Goal: Information Seeking & Learning: Learn about a topic

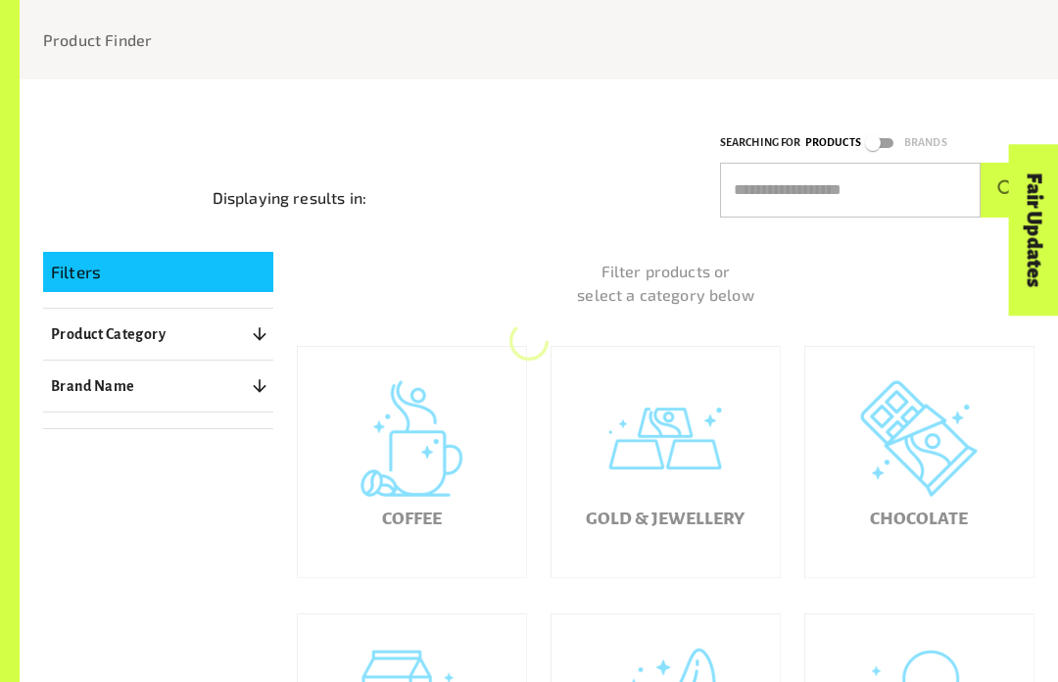
scroll to position [186, 0]
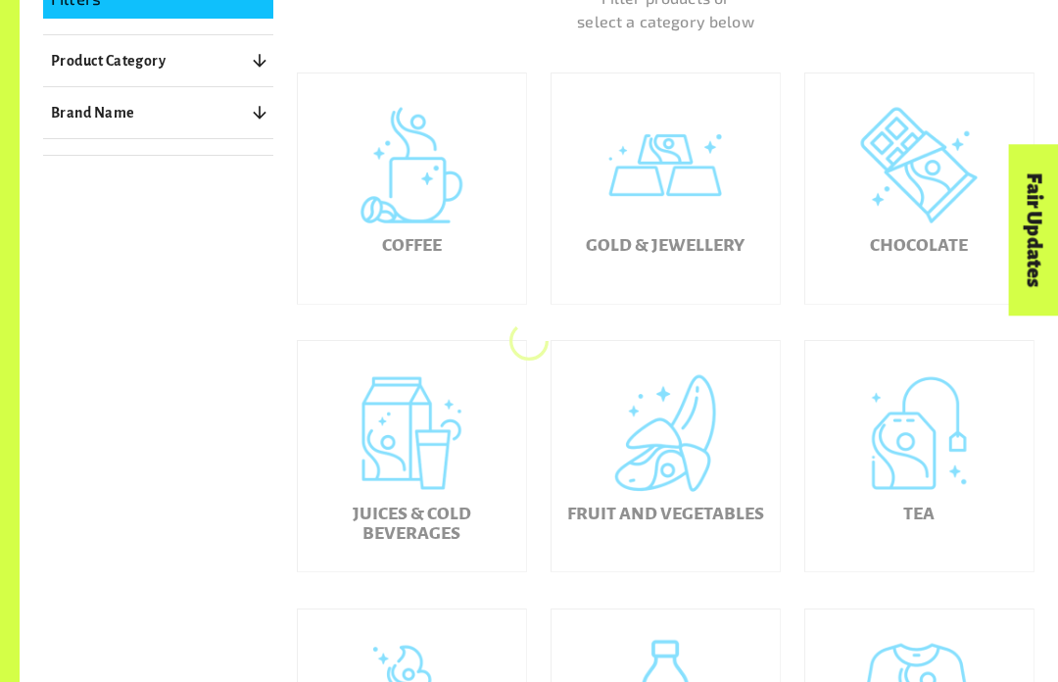
click at [771, 240] on div "Gold & Jewellery" at bounding box center [666, 188] width 228 height 230
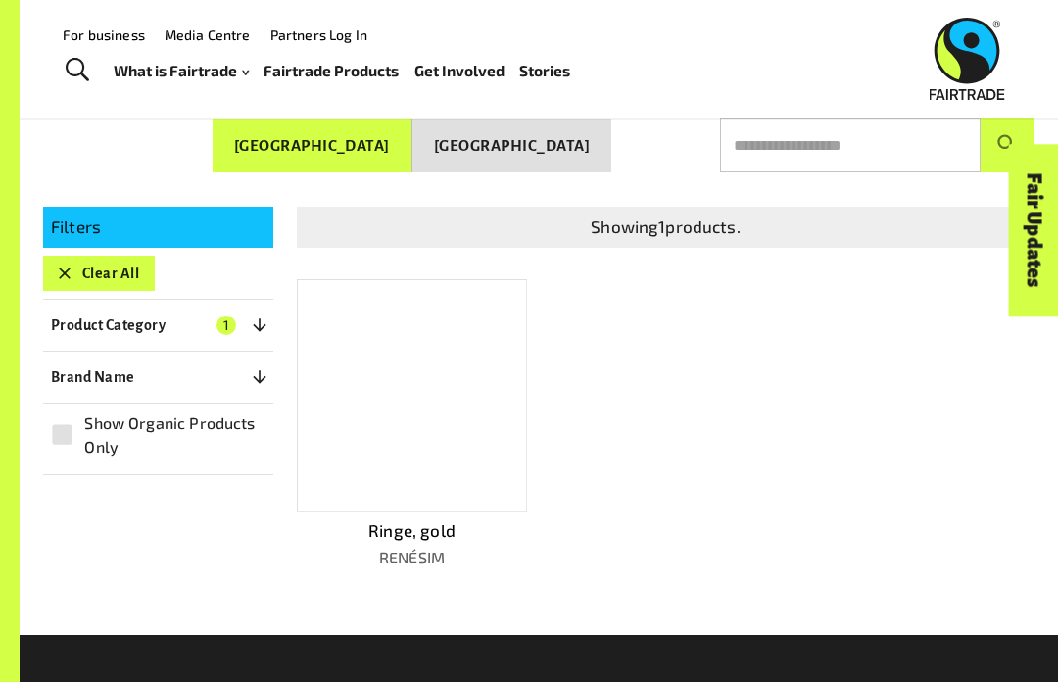
scroll to position [244, 0]
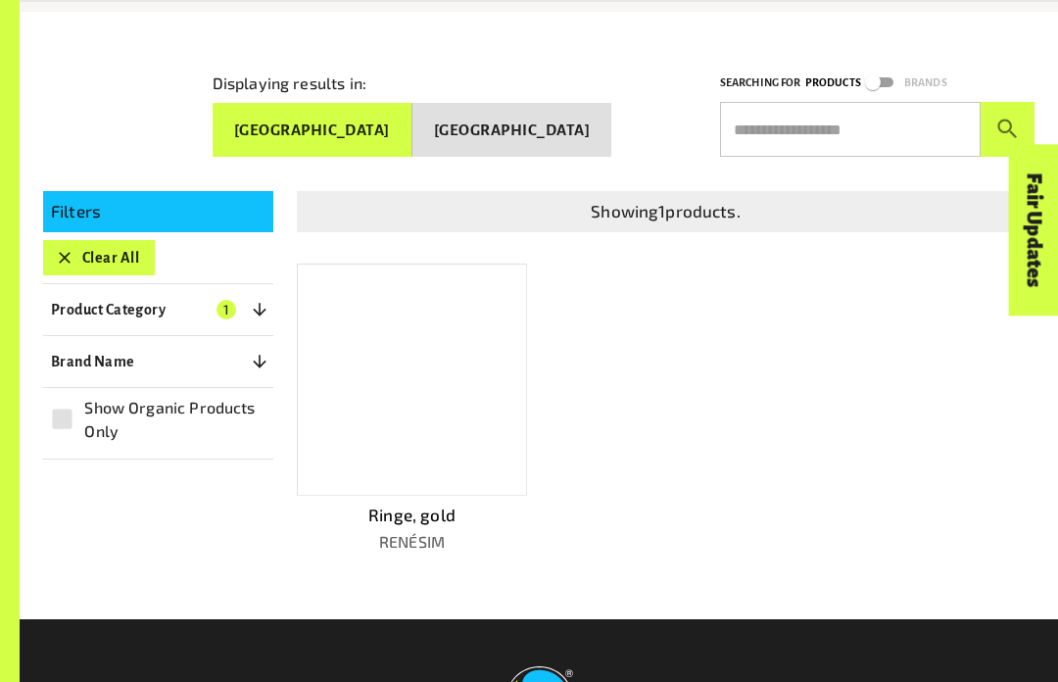
click at [456, 431] on div at bounding box center [412, 380] width 230 height 232
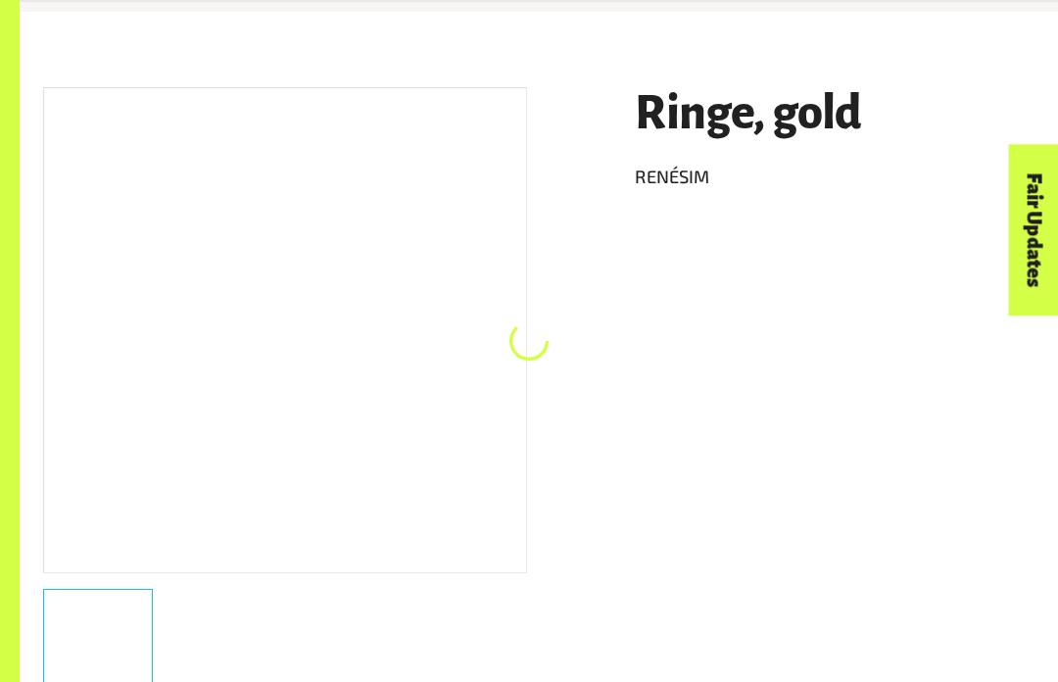
click at [463, 417] on div at bounding box center [285, 330] width 484 height 486
click at [1057, 476] on div "Ringe, gold RENÉSIM 1 gr. Product Info Brand Name RENÉSIM Product Size 1 gr. Pr…" at bounding box center [539, 645] width 1039 height 1267
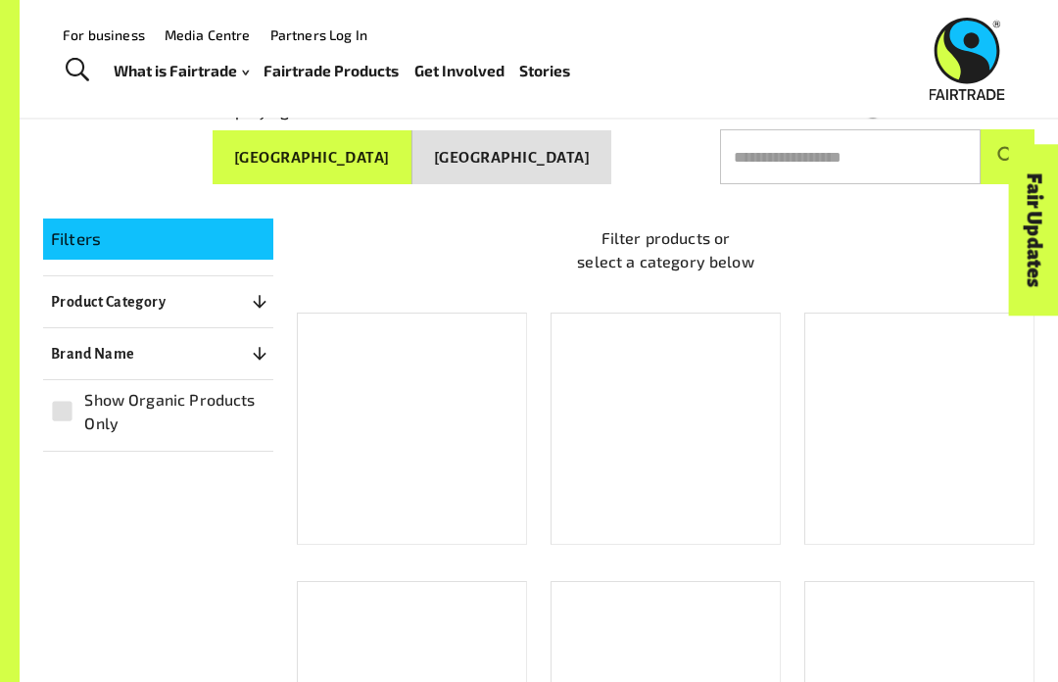
scroll to position [215, 0]
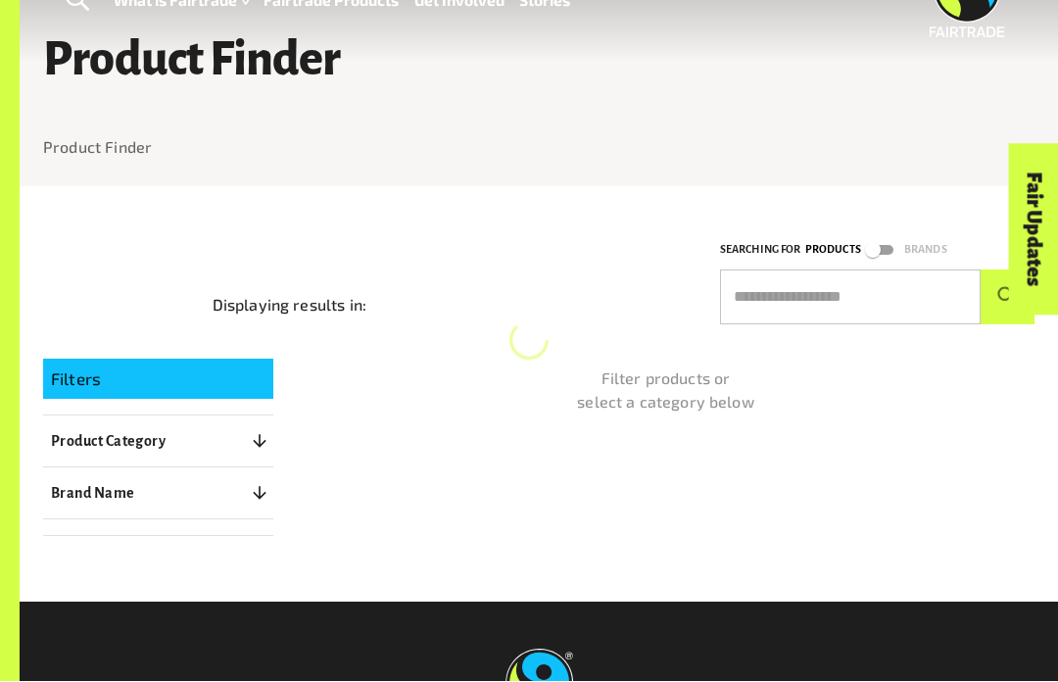
scroll to position [69, 0]
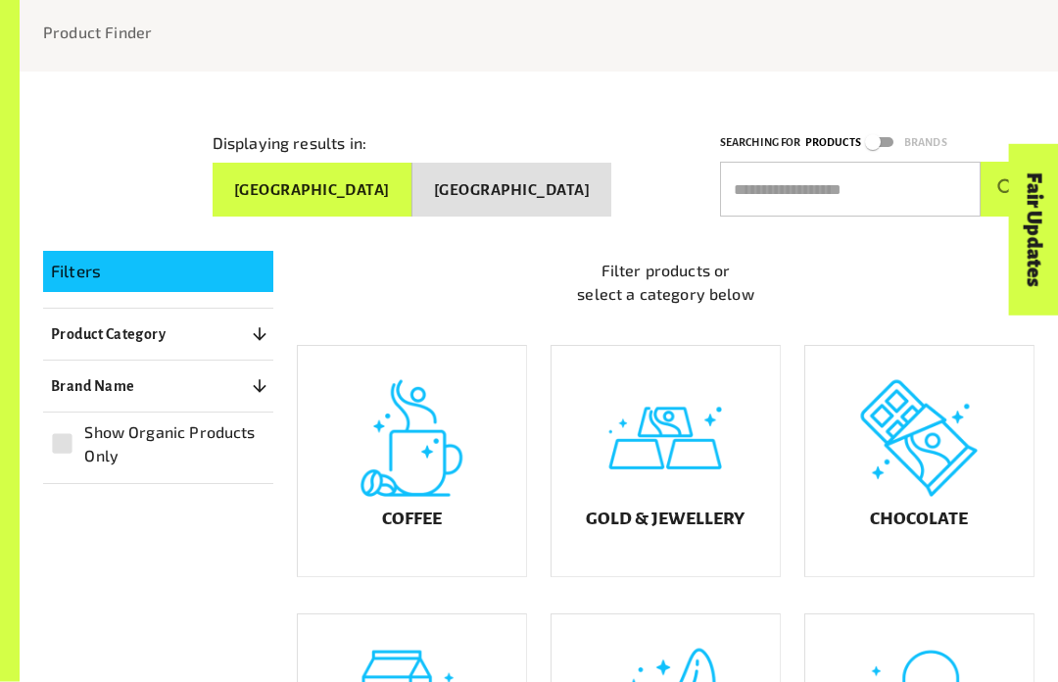
click at [920, 432] on div "Chocolate" at bounding box center [919, 462] width 228 height 230
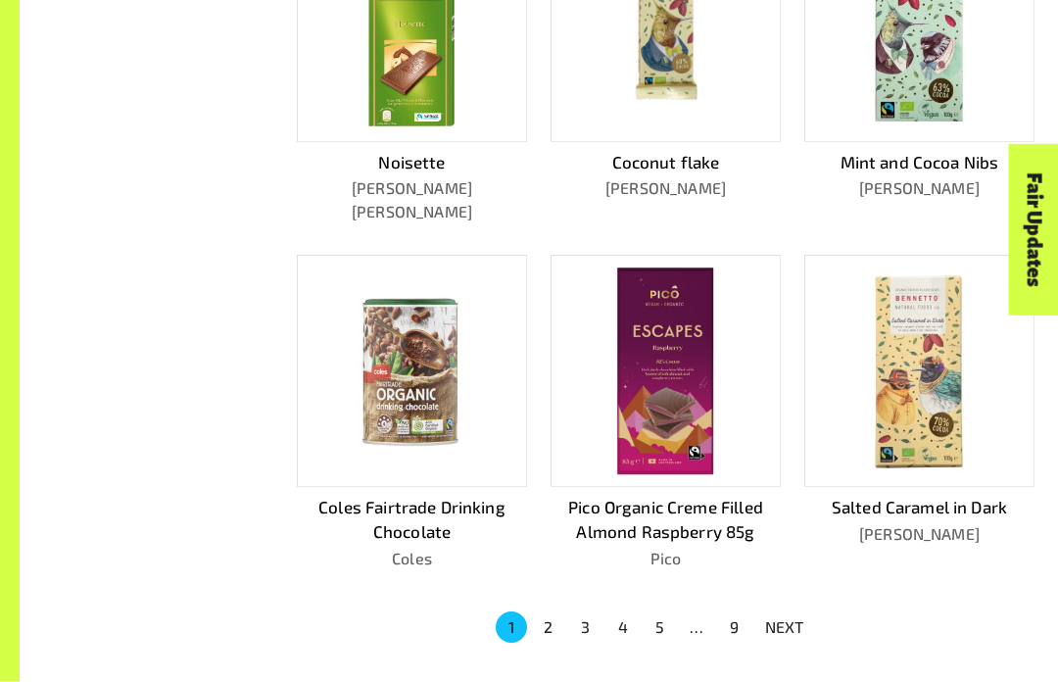
scroll to position [943, 0]
click at [786, 615] on p "NEXT" at bounding box center [784, 627] width 39 height 24
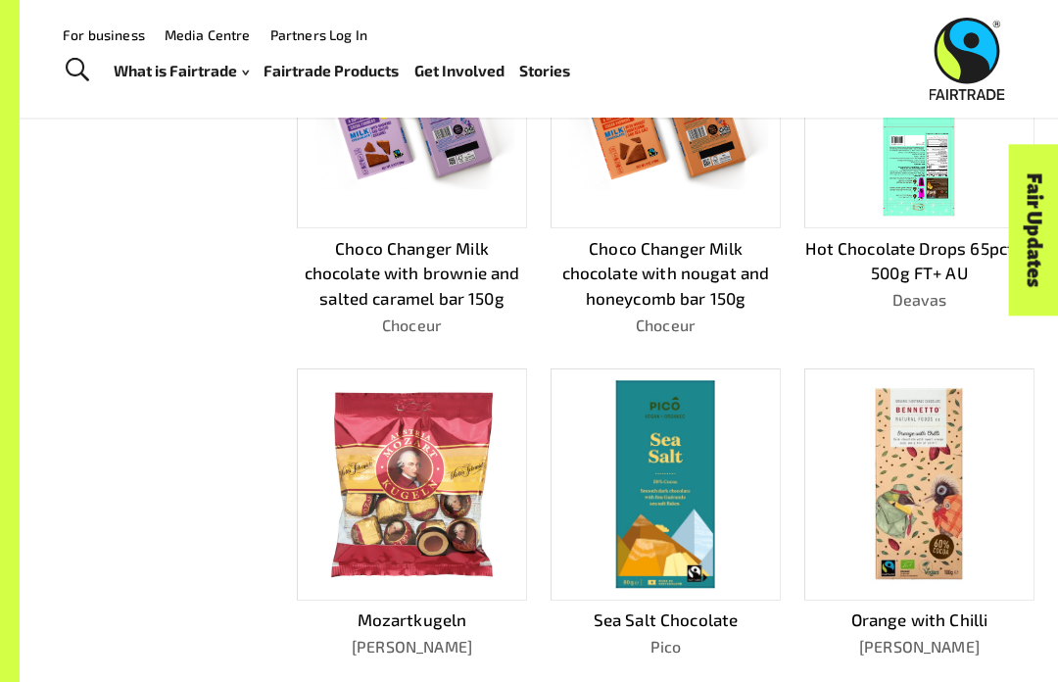
scroll to position [849, 0]
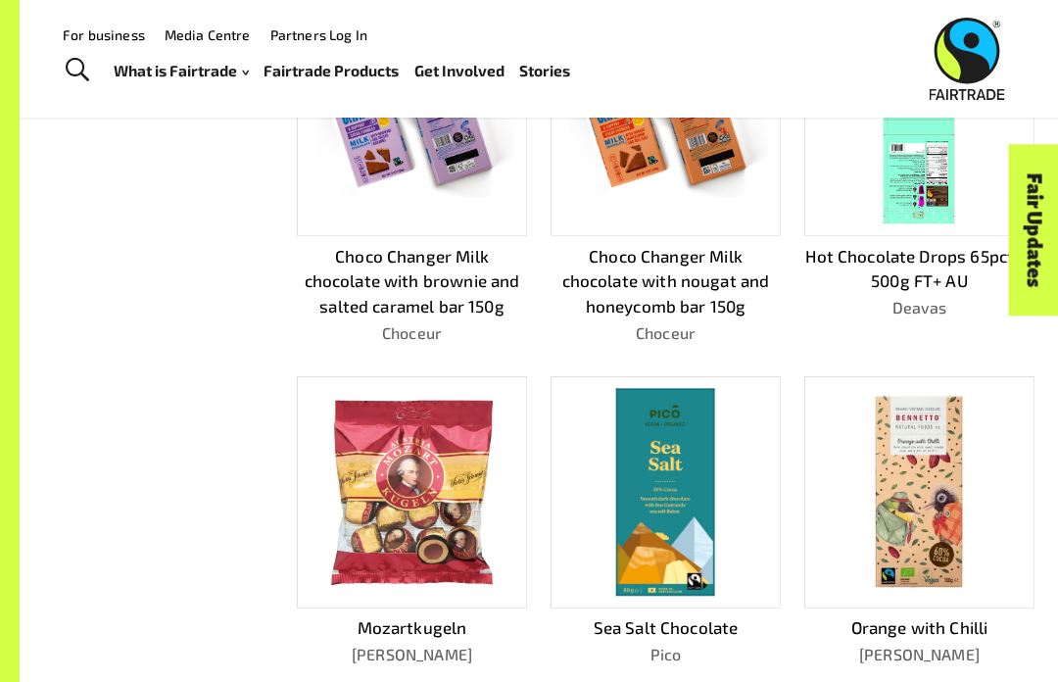
click at [653, 513] on img at bounding box center [665, 491] width 99 height 207
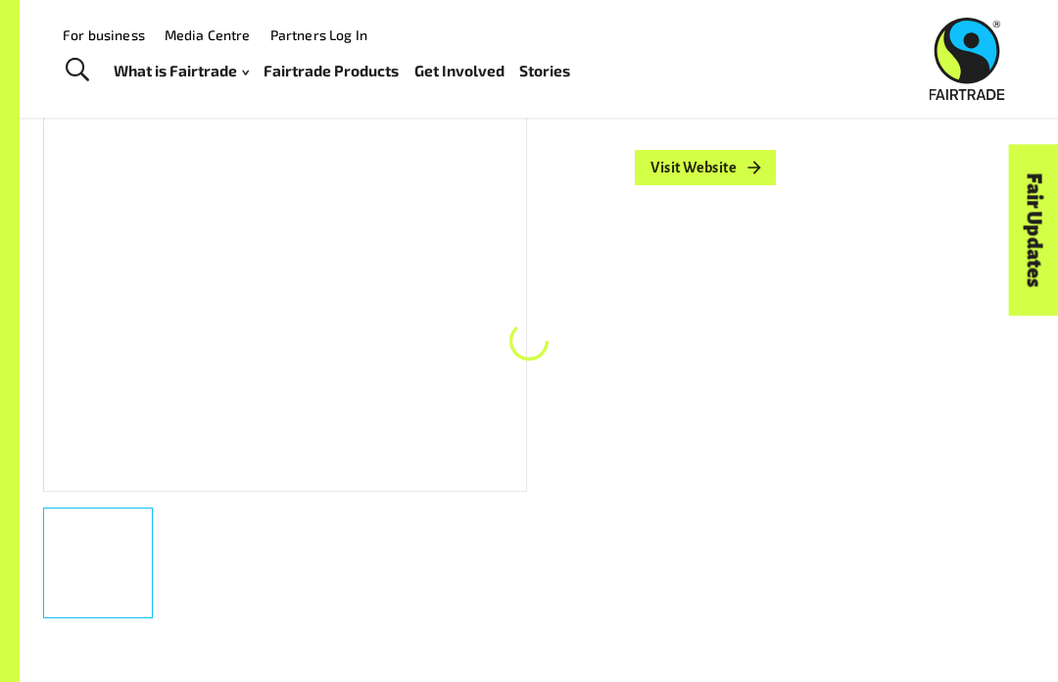
scroll to position [256, 0]
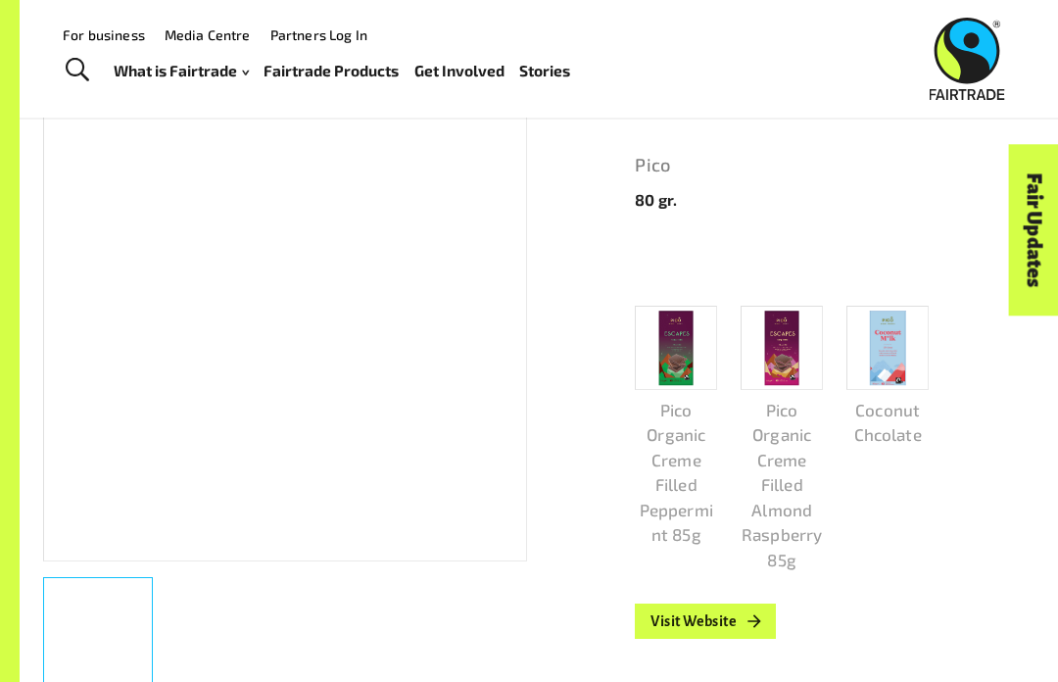
click at [901, 316] on div "Fair Updates" at bounding box center [923, 291] width 171 height 50
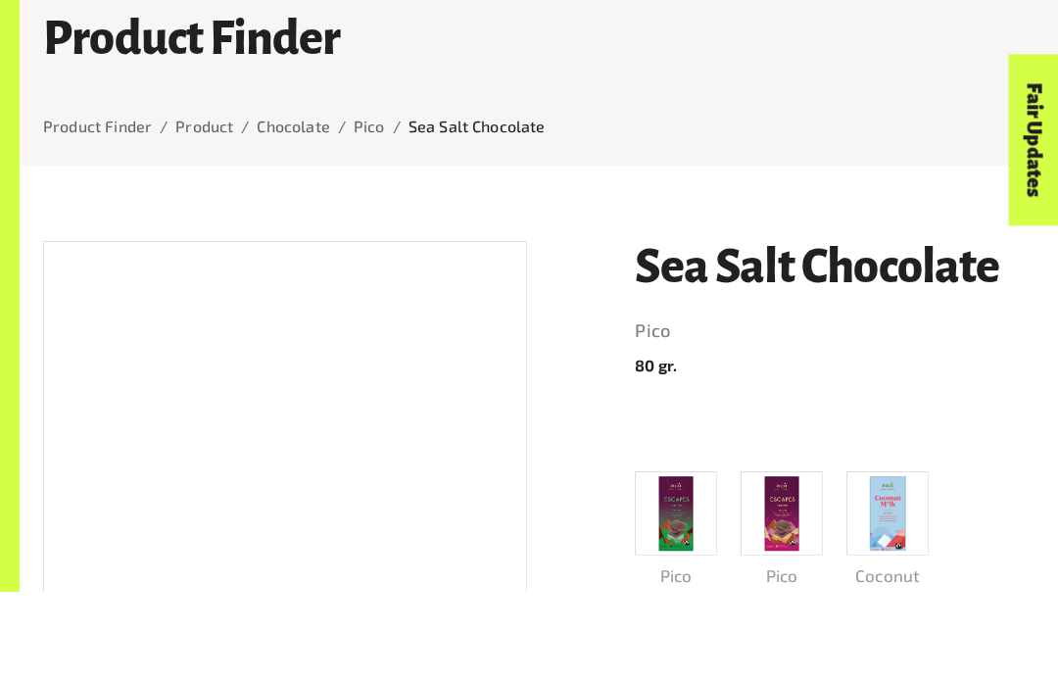
scroll to position [90, 0]
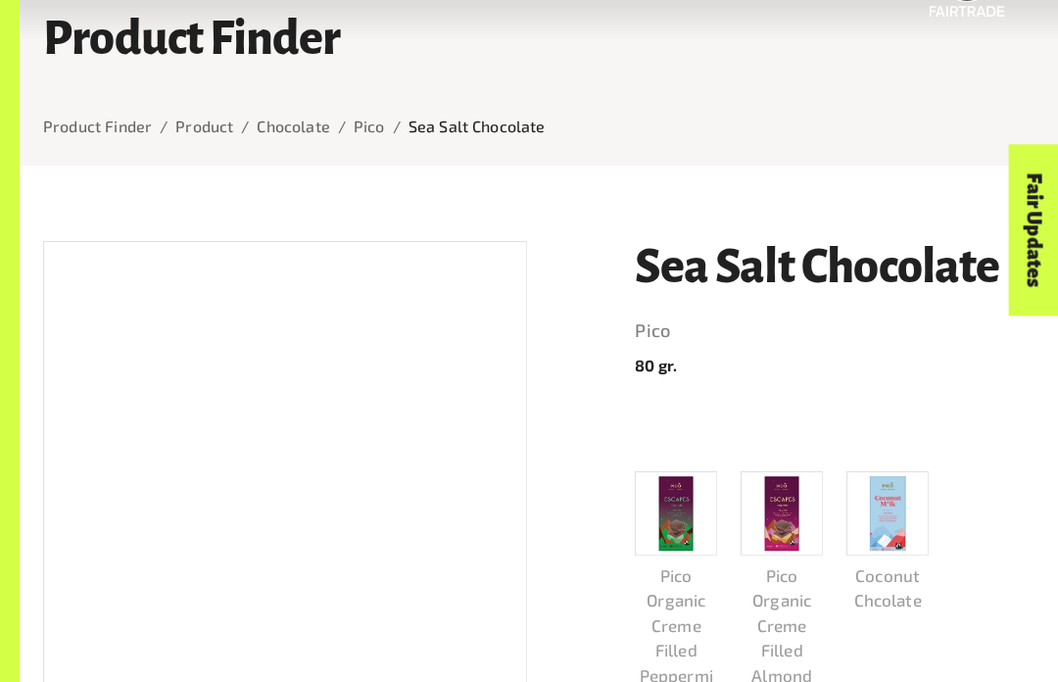
click at [839, 394] on div "Sea Salt Chocolate Pico 80 gr. Pico Organic Creme Filled Peppermint 85g Pico Or…" at bounding box center [822, 558] width 423 height 682
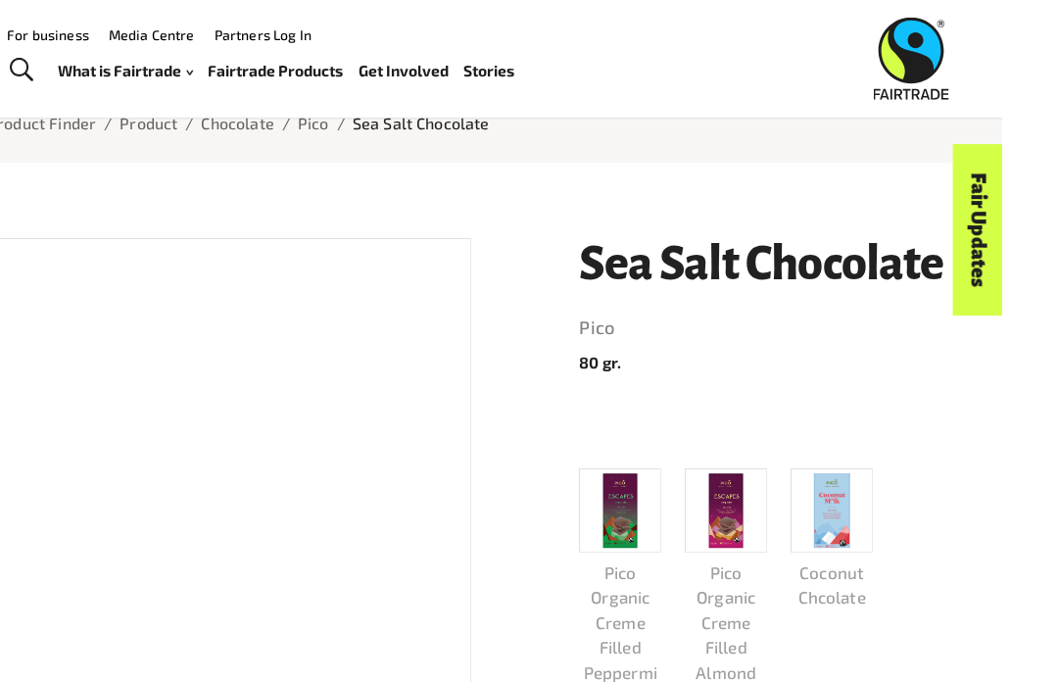
scroll to position [143, 0]
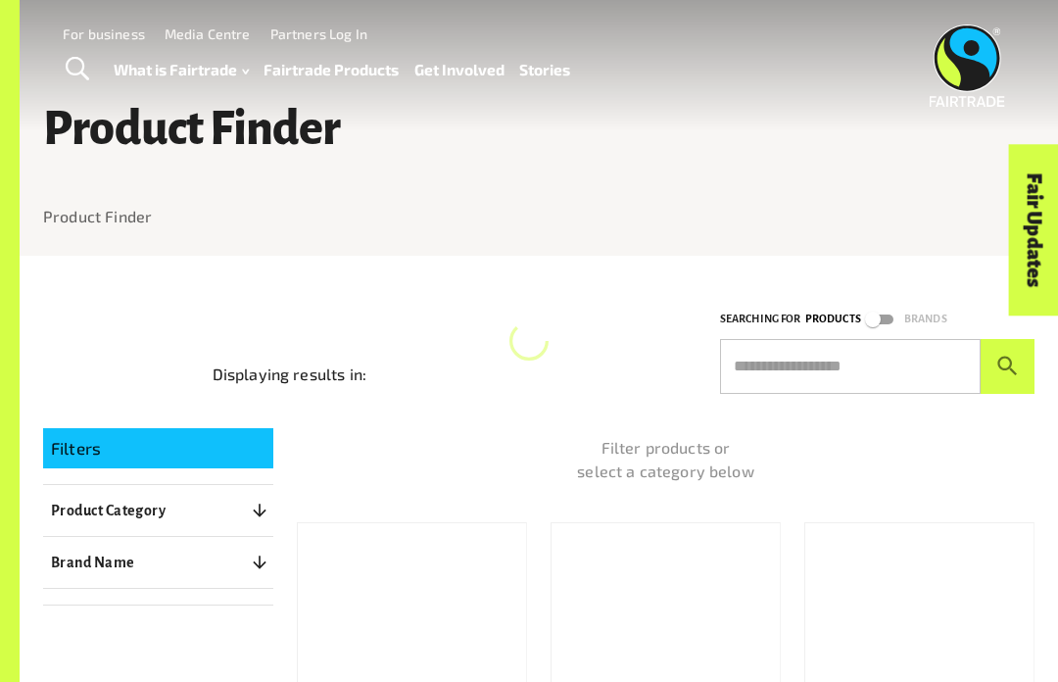
click at [911, 364] on input "text" at bounding box center [850, 366] width 261 height 55
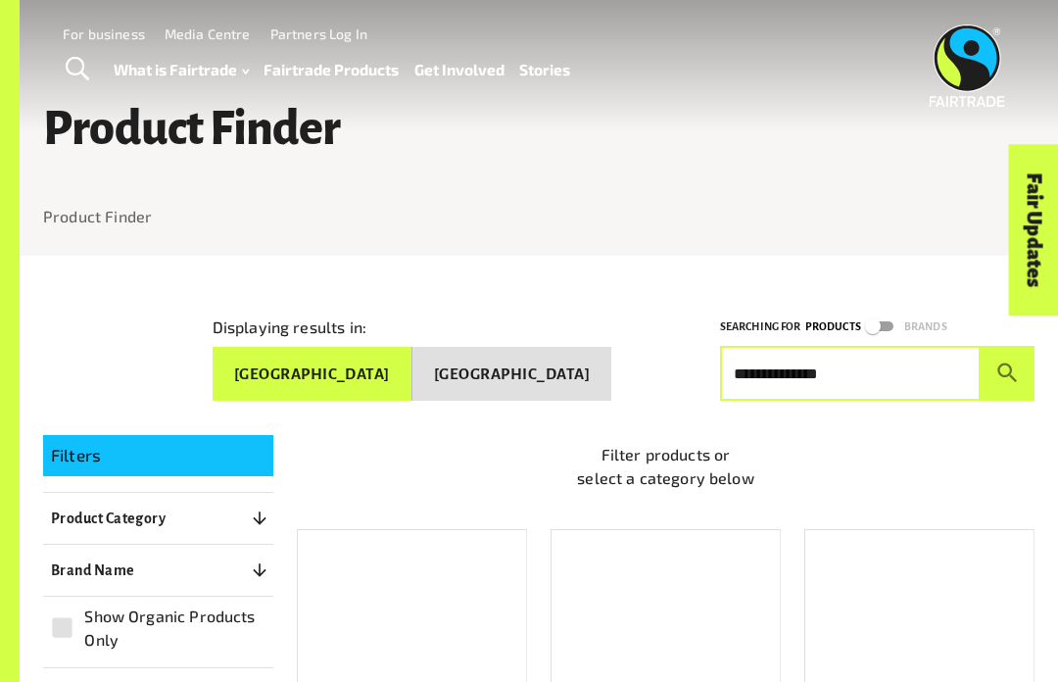
click at [1007, 365] on button "submit" at bounding box center [1008, 373] width 54 height 55
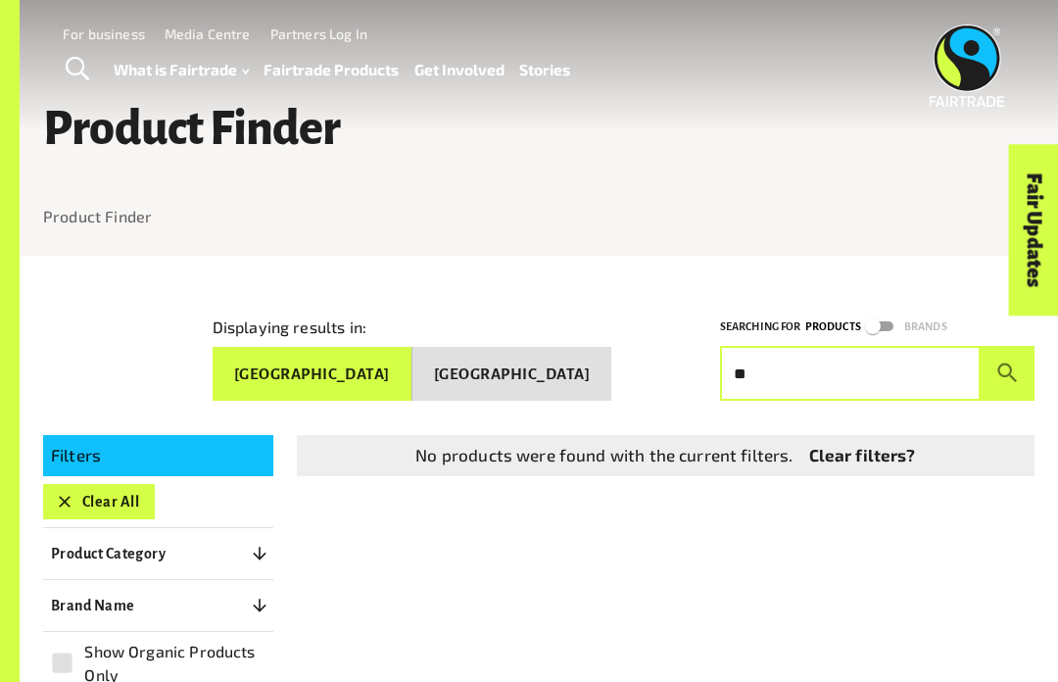
type input "*"
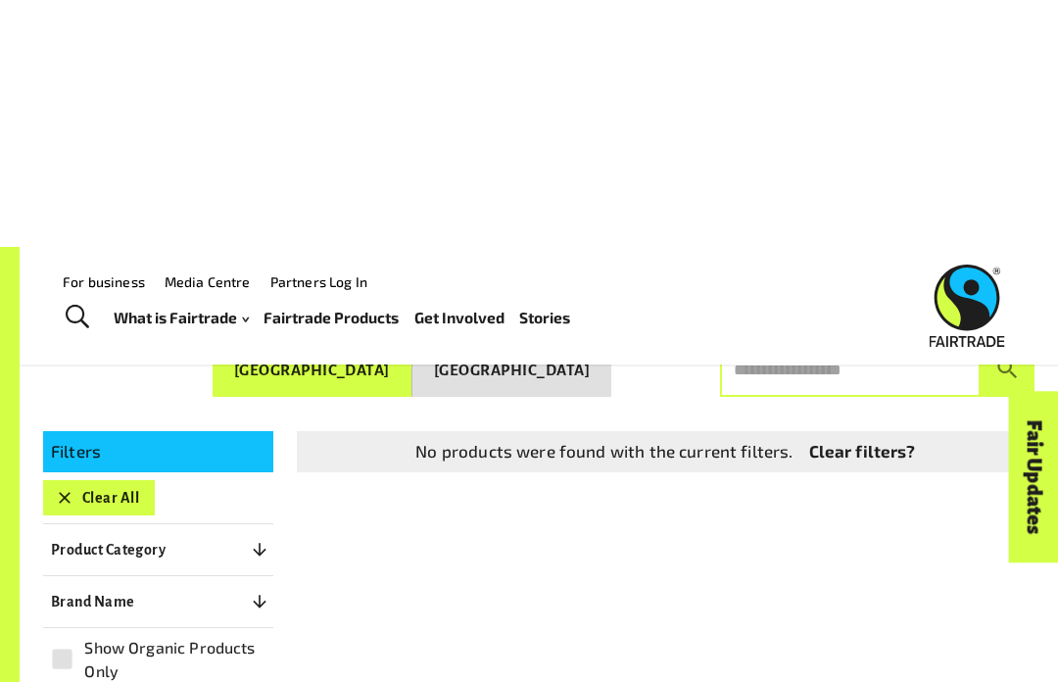
scroll to position [250, 0]
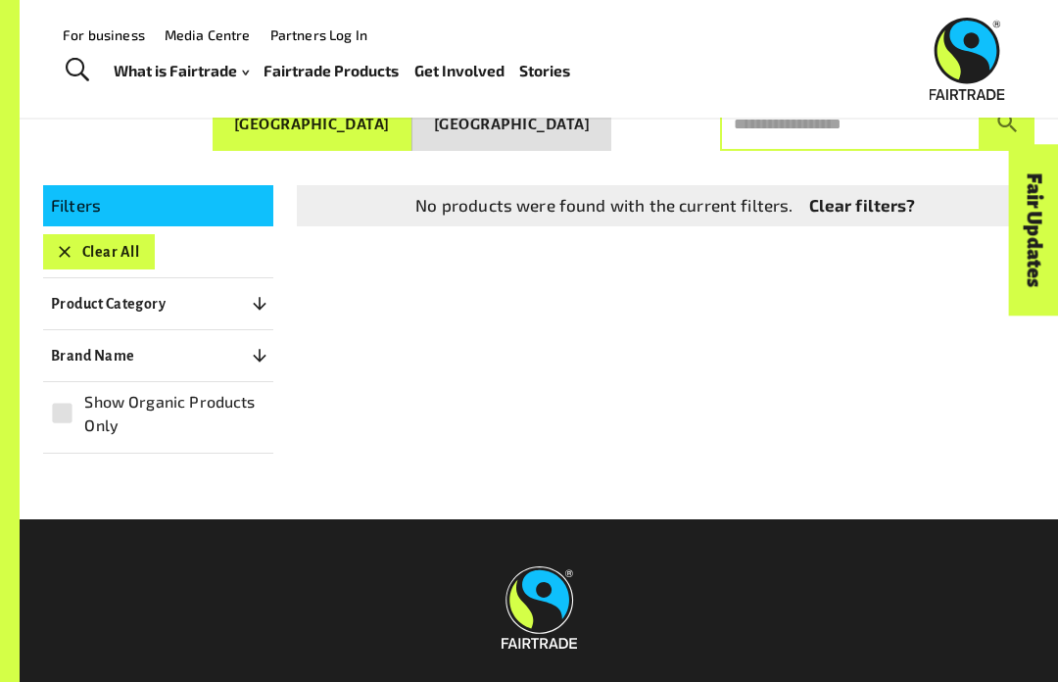
click at [85, 234] on button "Clear All" at bounding box center [99, 251] width 112 height 35
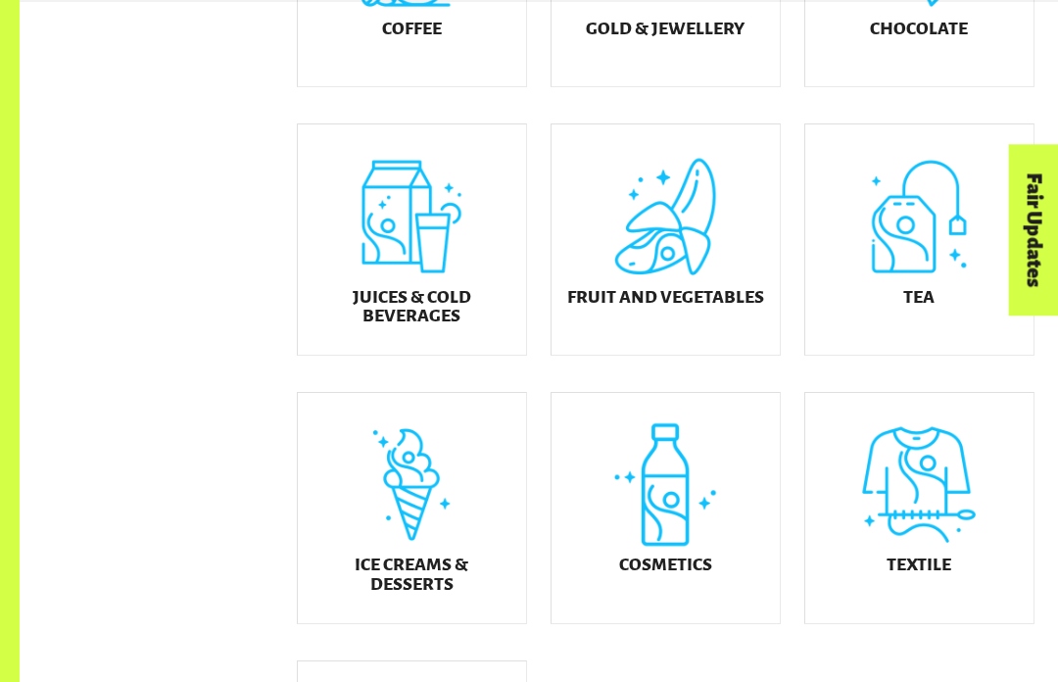
click at [699, 519] on div "Cosmetics" at bounding box center [666, 508] width 228 height 230
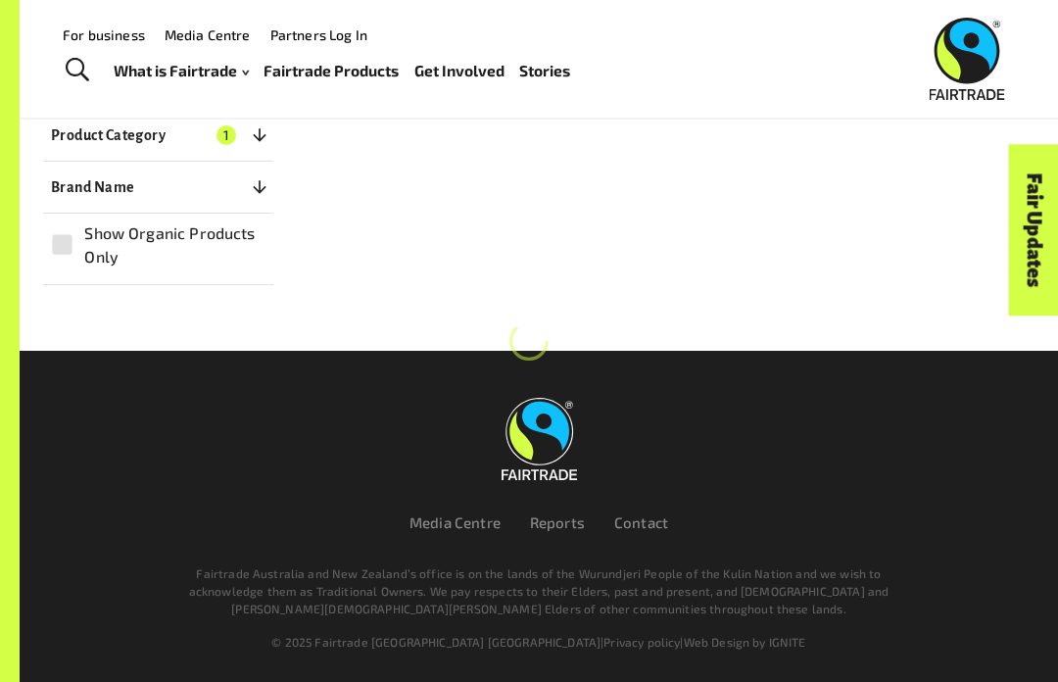
scroll to position [343, 0]
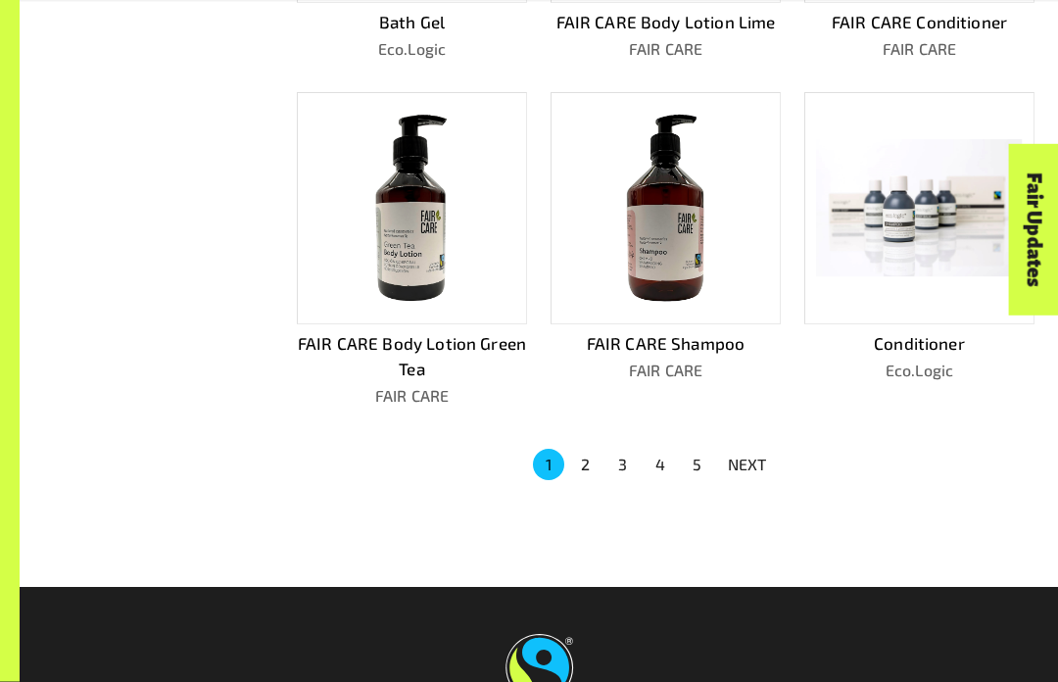
click at [764, 462] on p "NEXT" at bounding box center [747, 466] width 39 height 24
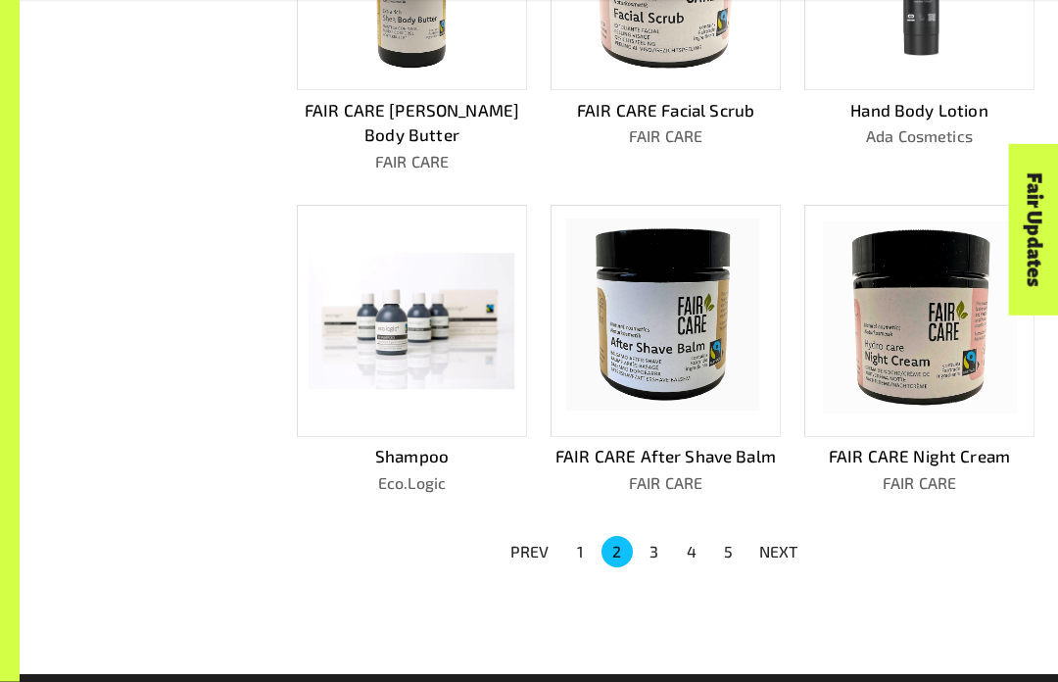
scroll to position [997, 0]
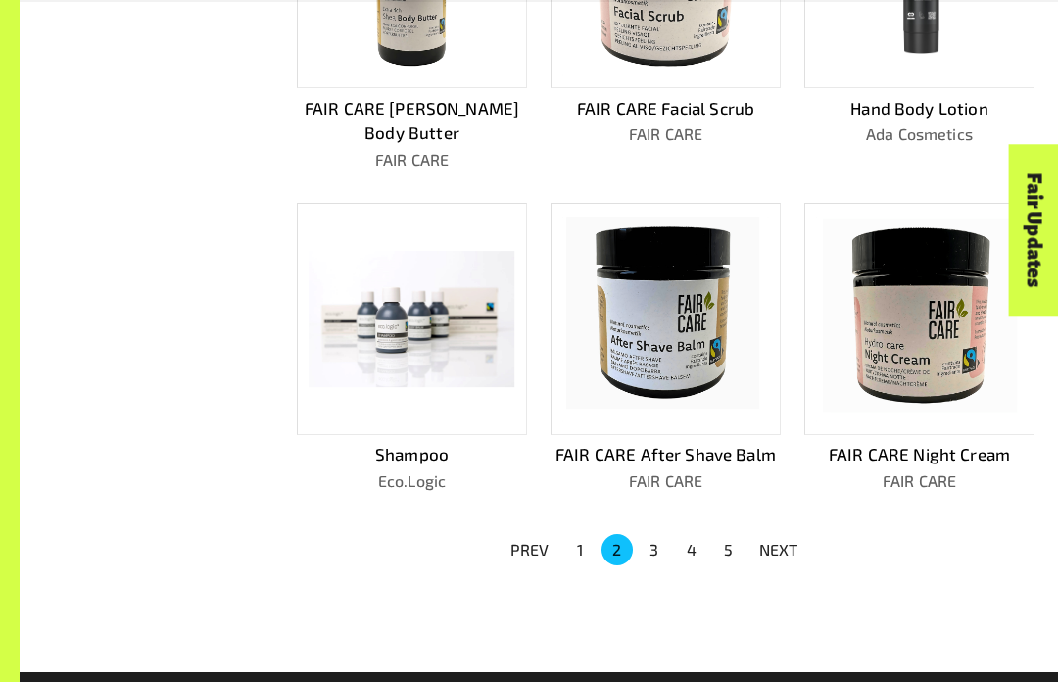
click at [782, 538] on p "NEXT" at bounding box center [778, 550] width 39 height 24
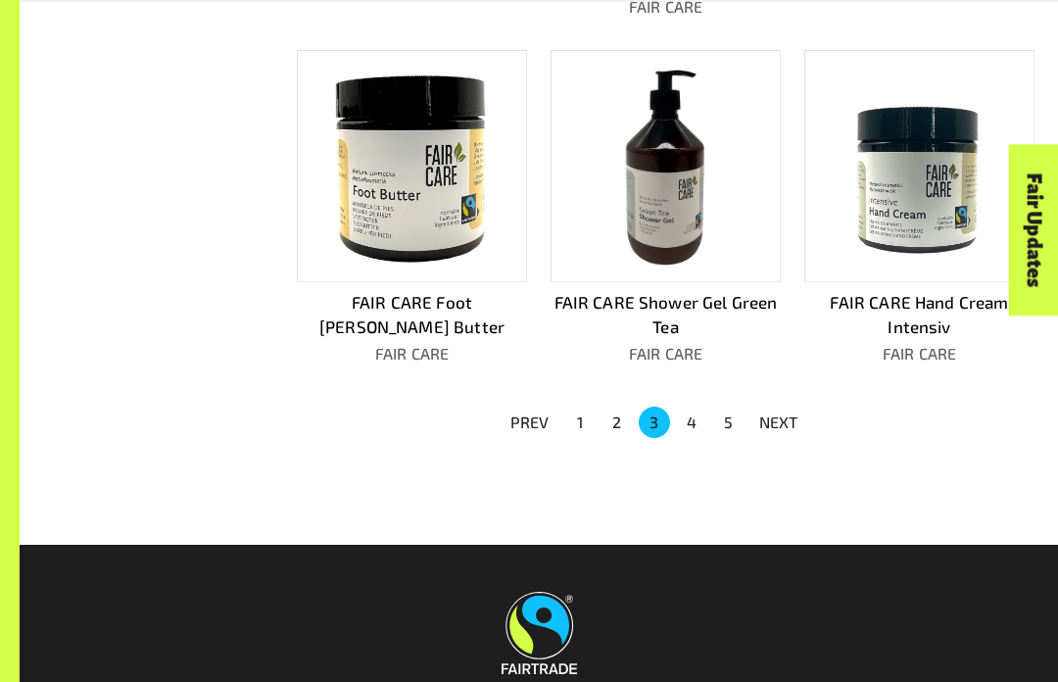
scroll to position [1240, 0]
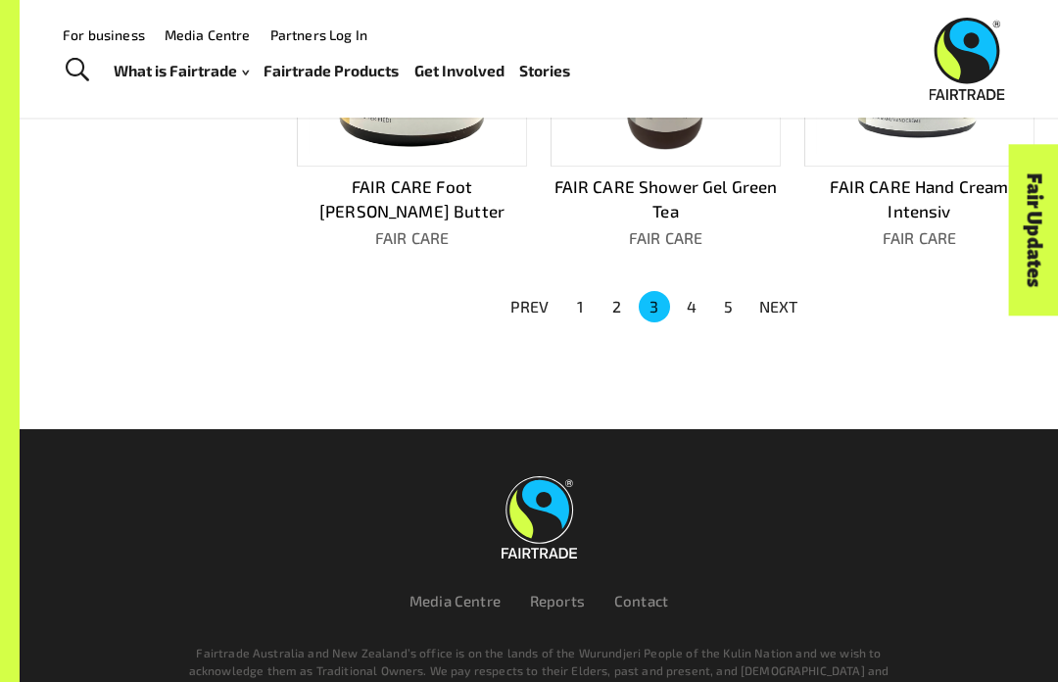
click at [767, 298] on p "NEXT" at bounding box center [778, 307] width 39 height 24
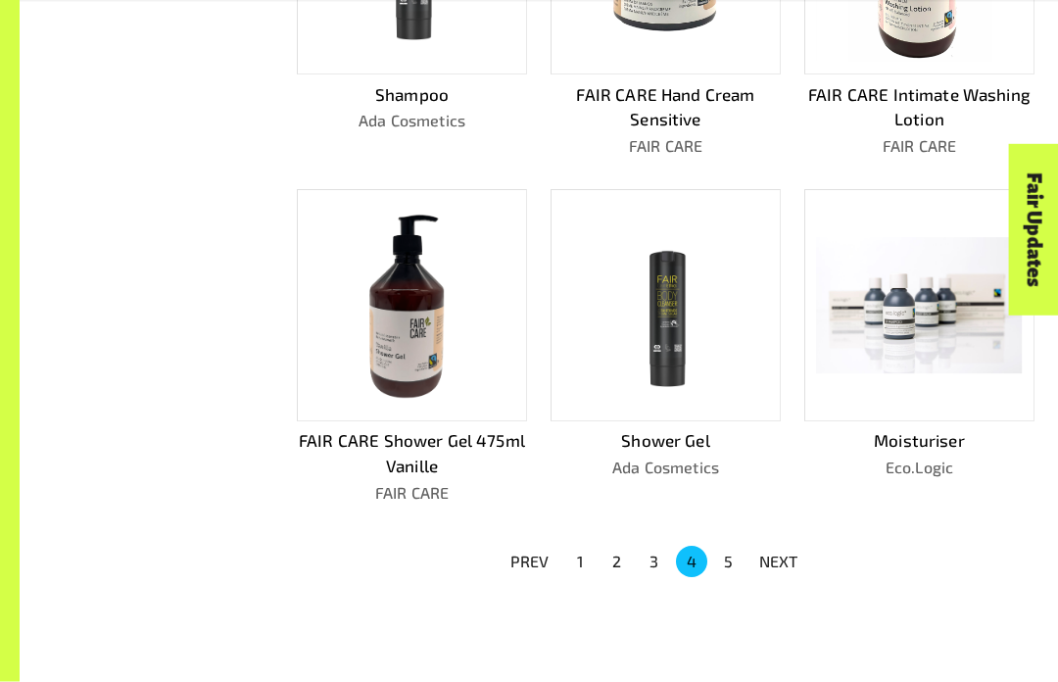
scroll to position [1011, 0]
click at [539, 550] on p "PREV" at bounding box center [529, 562] width 39 height 24
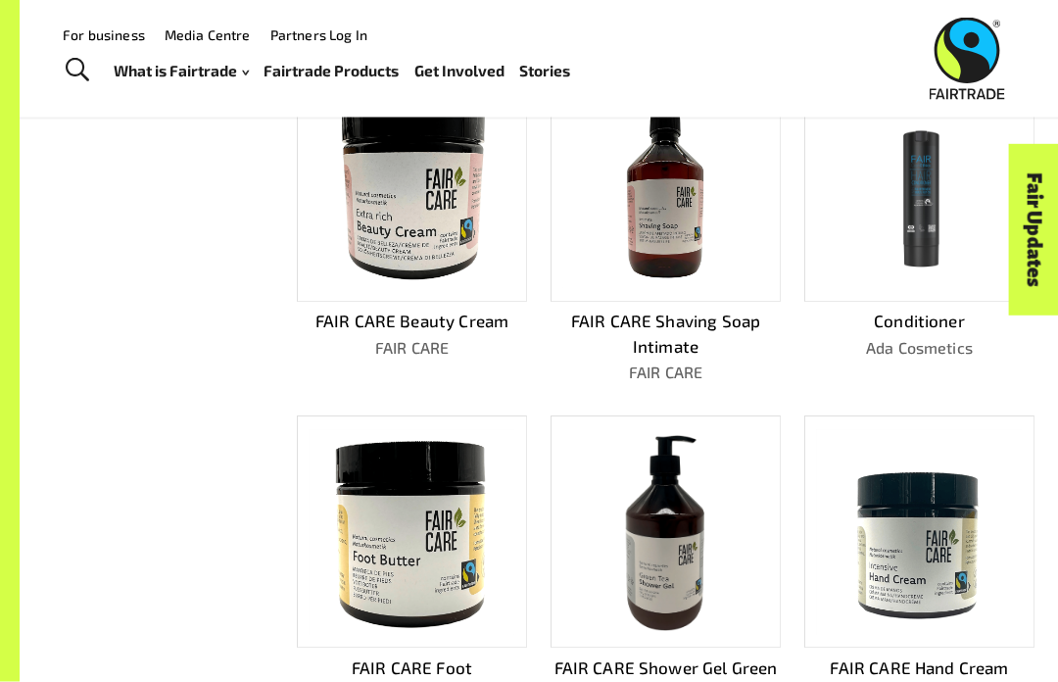
click at [432, 266] on img at bounding box center [413, 186] width 206 height 206
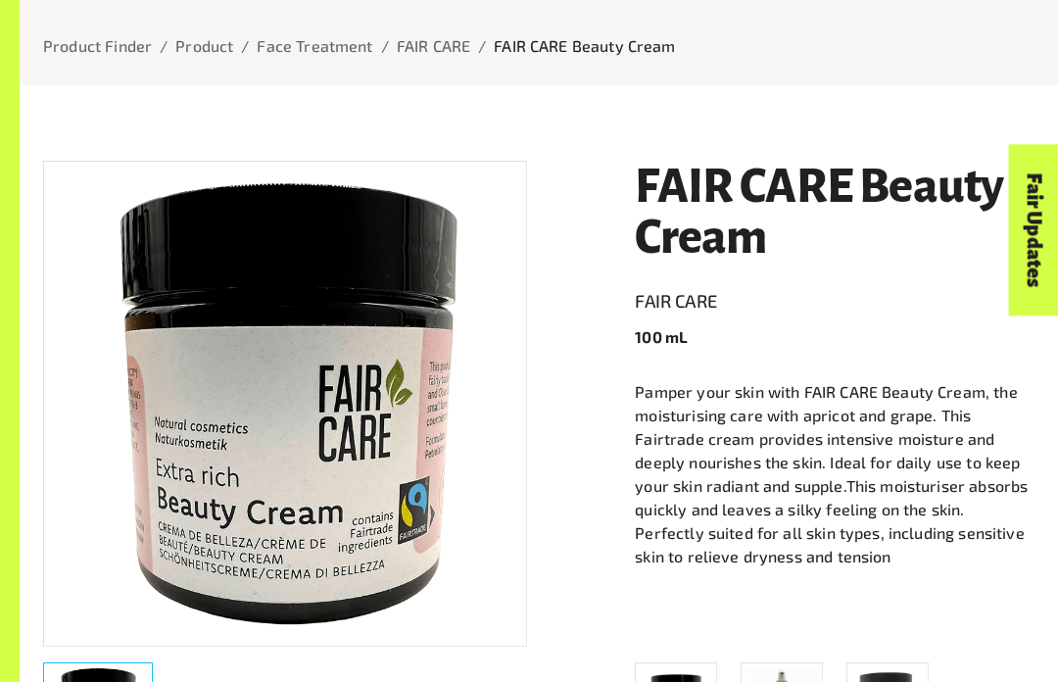
scroll to position [225, 0]
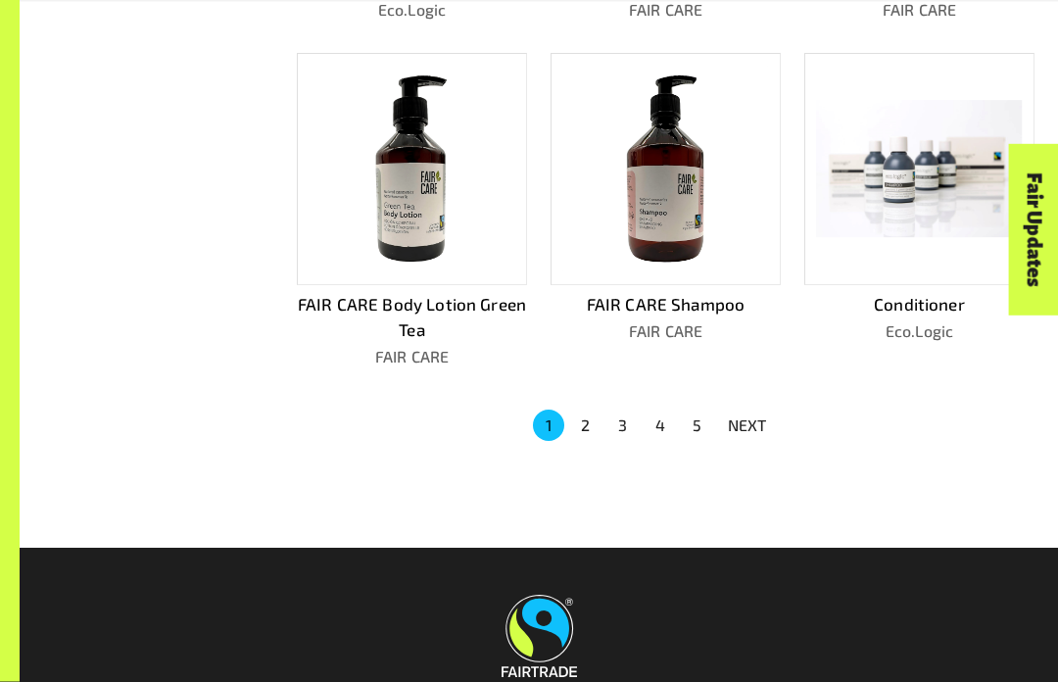
scroll to position [1097, 0]
click at [750, 413] on p "NEXT" at bounding box center [747, 425] width 39 height 24
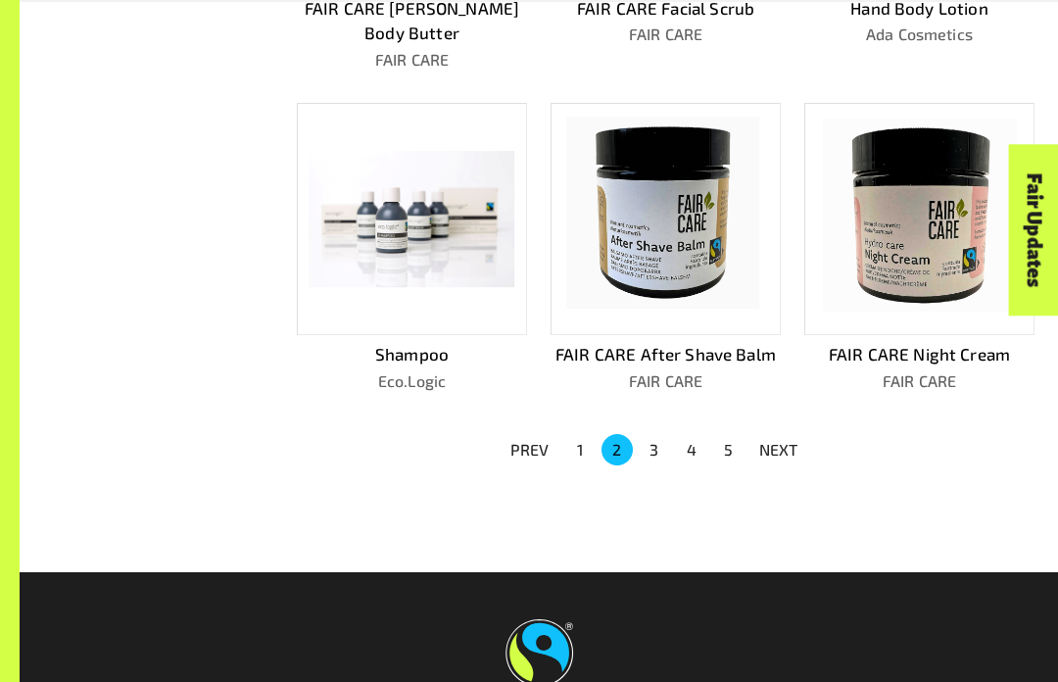
click at [777, 438] on p "NEXT" at bounding box center [778, 450] width 39 height 24
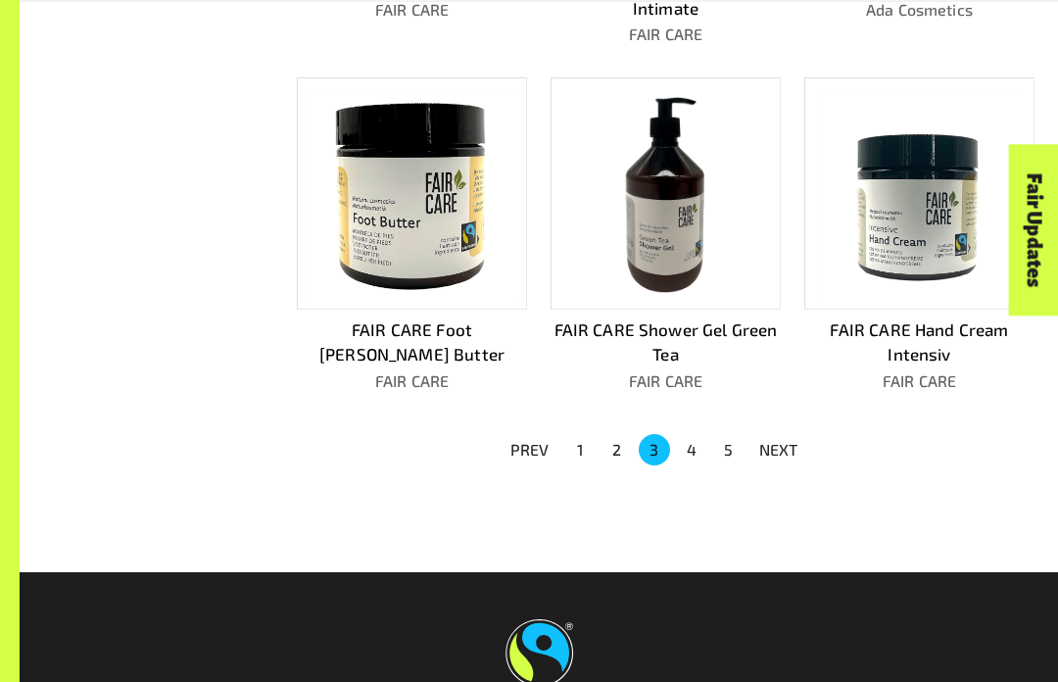
click at [779, 432] on button "NEXT" at bounding box center [779, 449] width 63 height 35
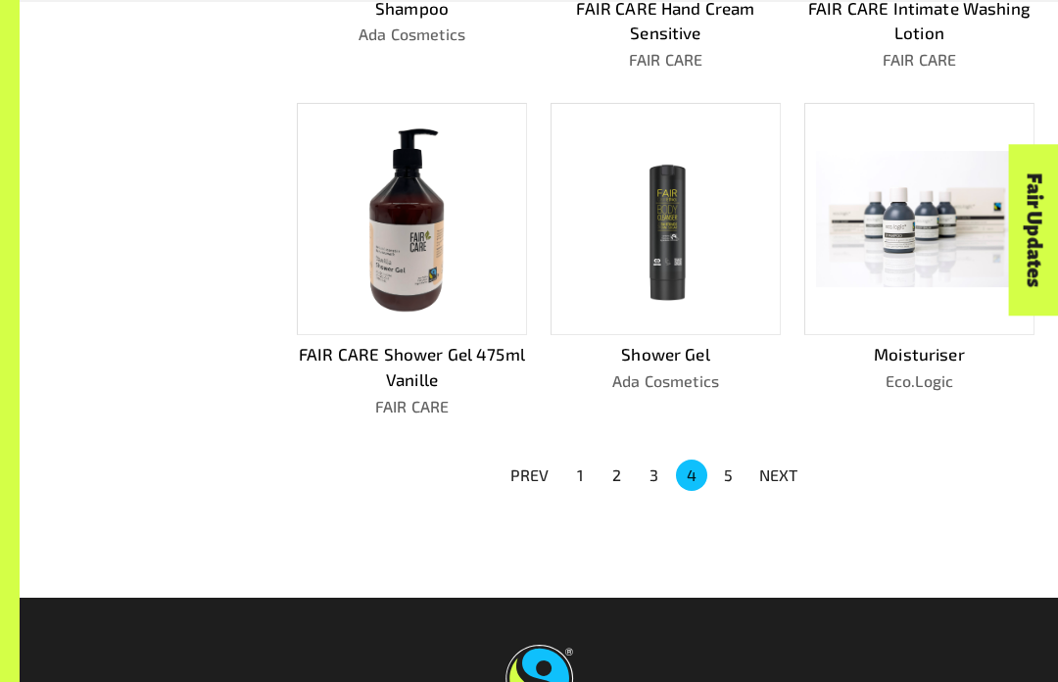
click at [796, 463] on p "NEXT" at bounding box center [778, 475] width 39 height 24
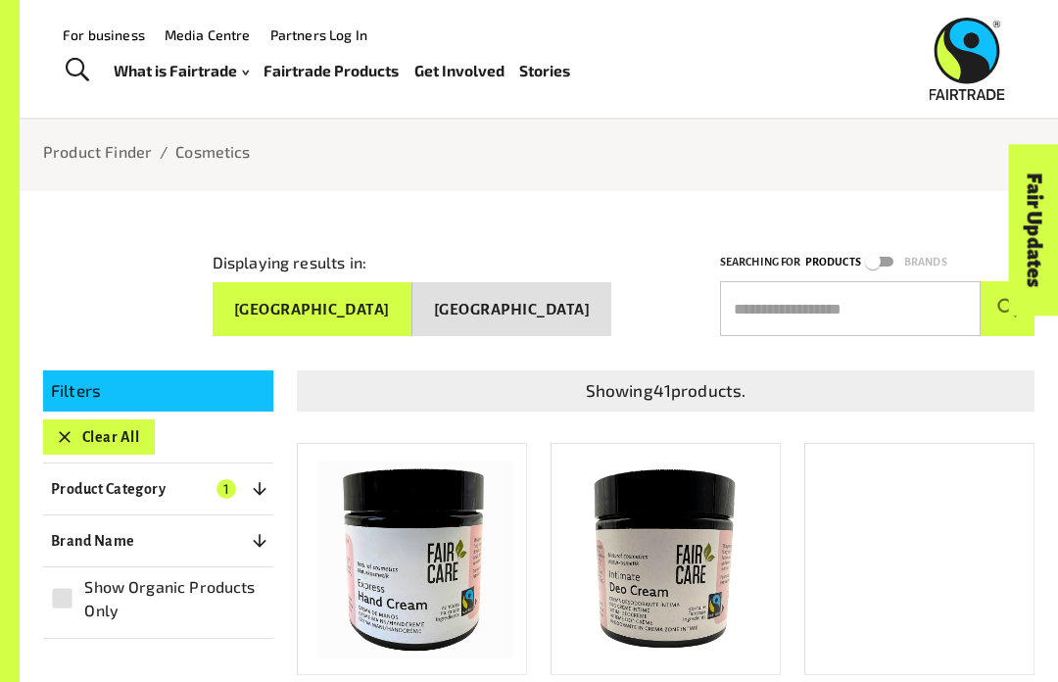
scroll to position [0, 0]
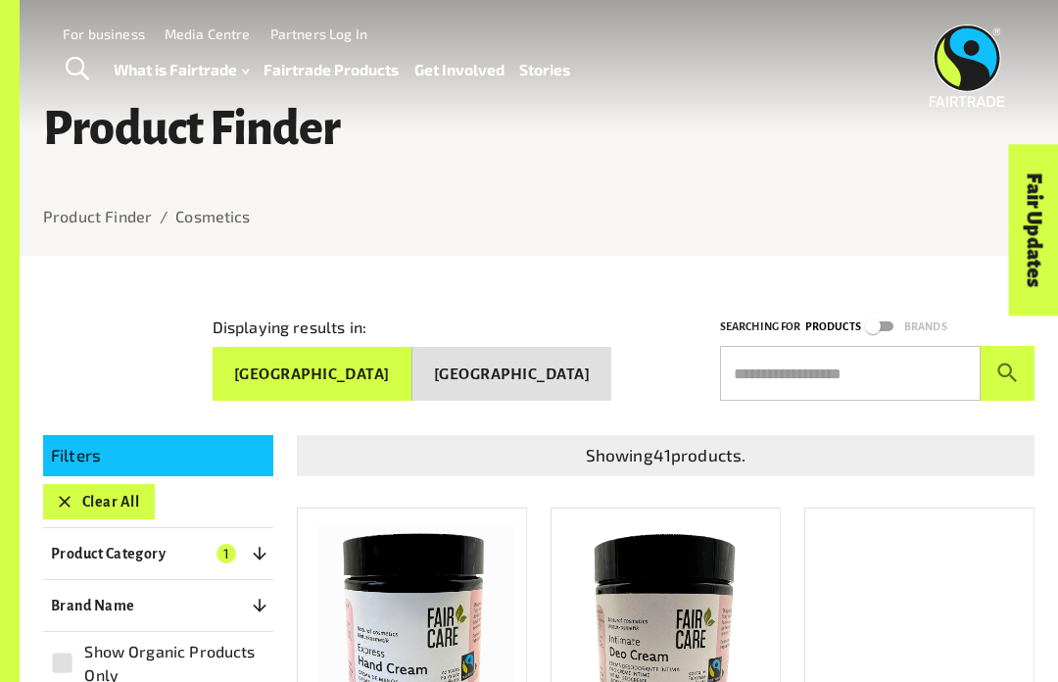
click at [868, 364] on input "text" at bounding box center [850, 373] width 261 height 55
type input "*"
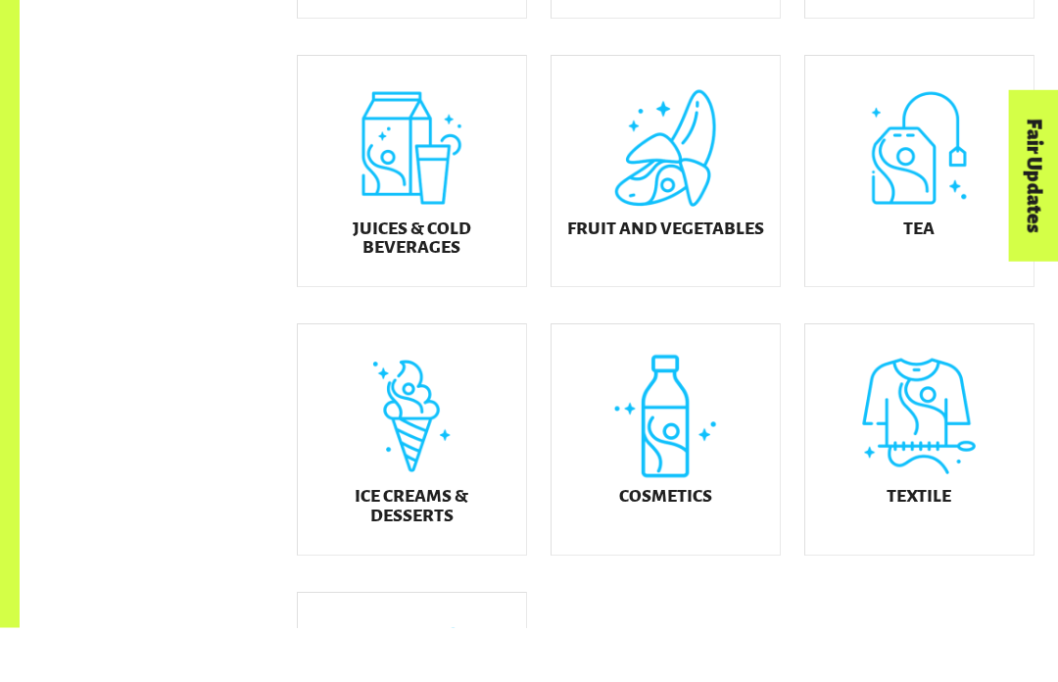
click at [944, 442] on div "Textile" at bounding box center [919, 494] width 228 height 230
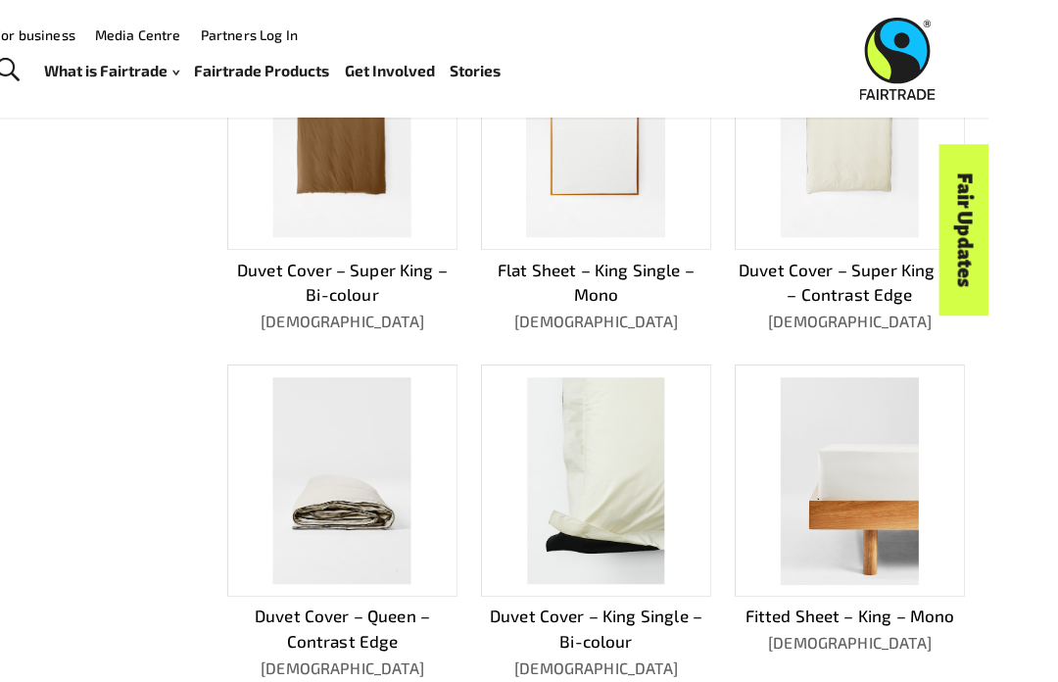
scroll to position [837, 0]
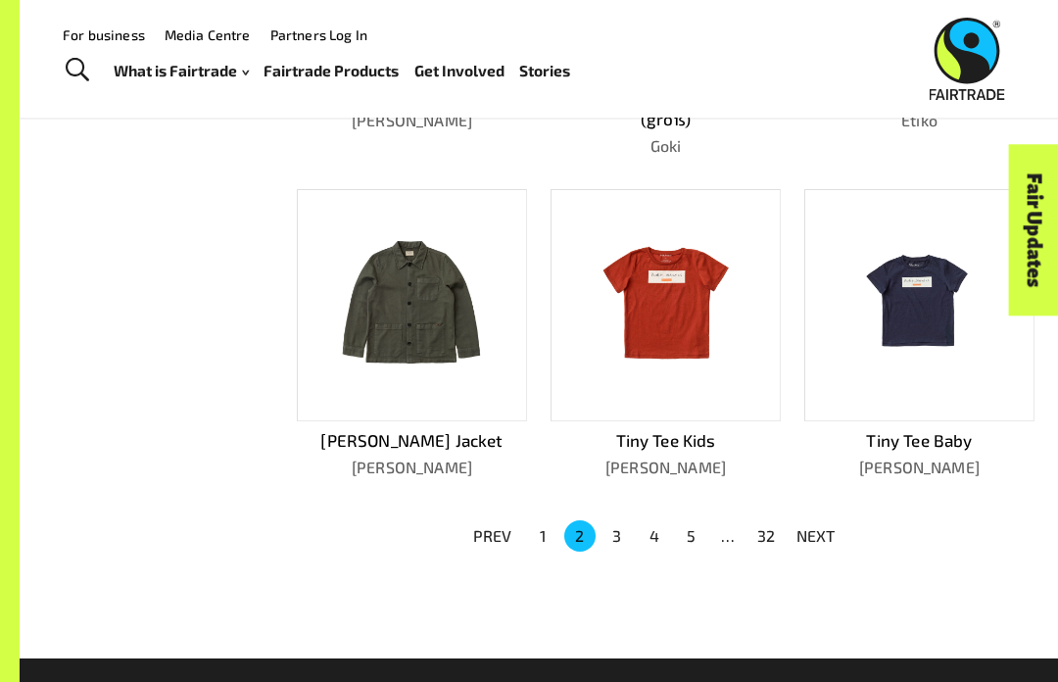
scroll to position [990, 0]
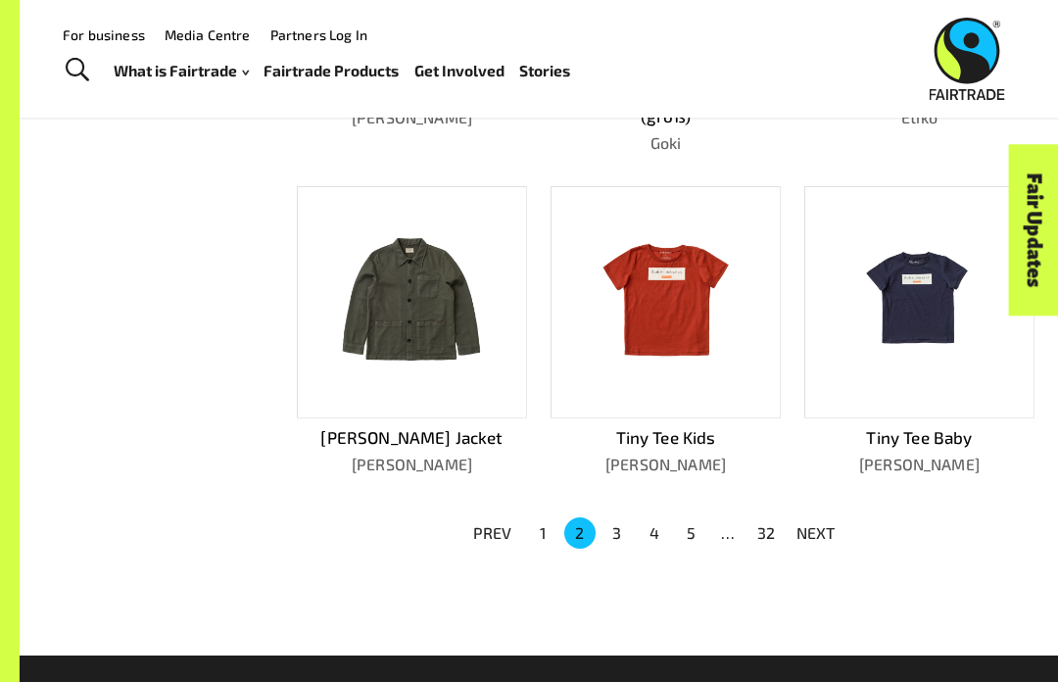
click at [821, 521] on p "NEXT" at bounding box center [816, 533] width 39 height 24
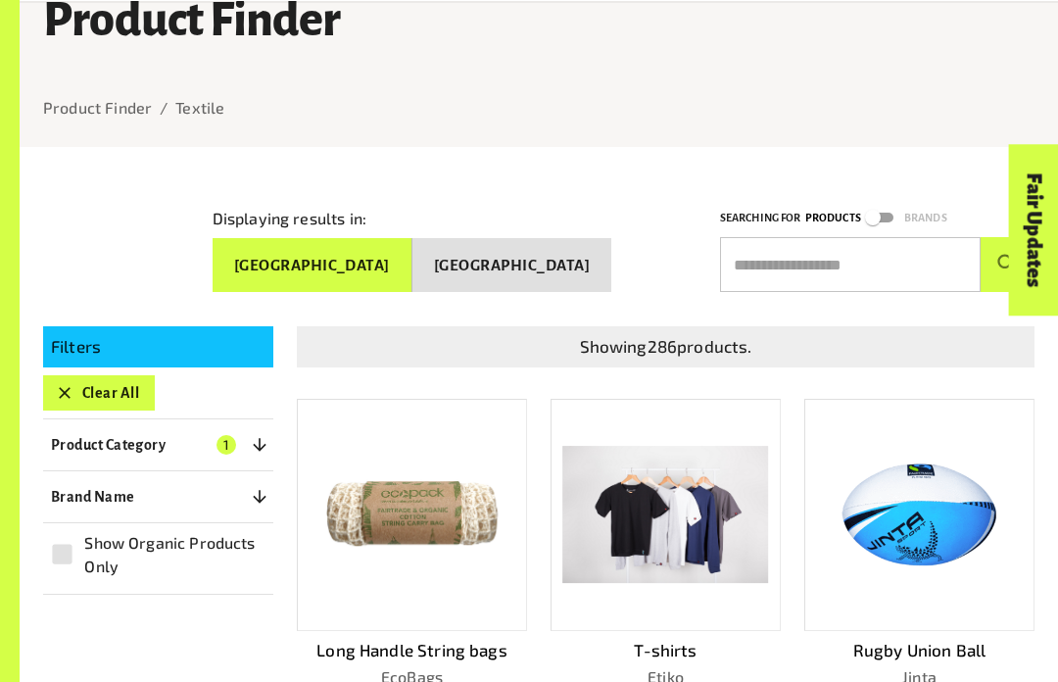
scroll to position [117, 0]
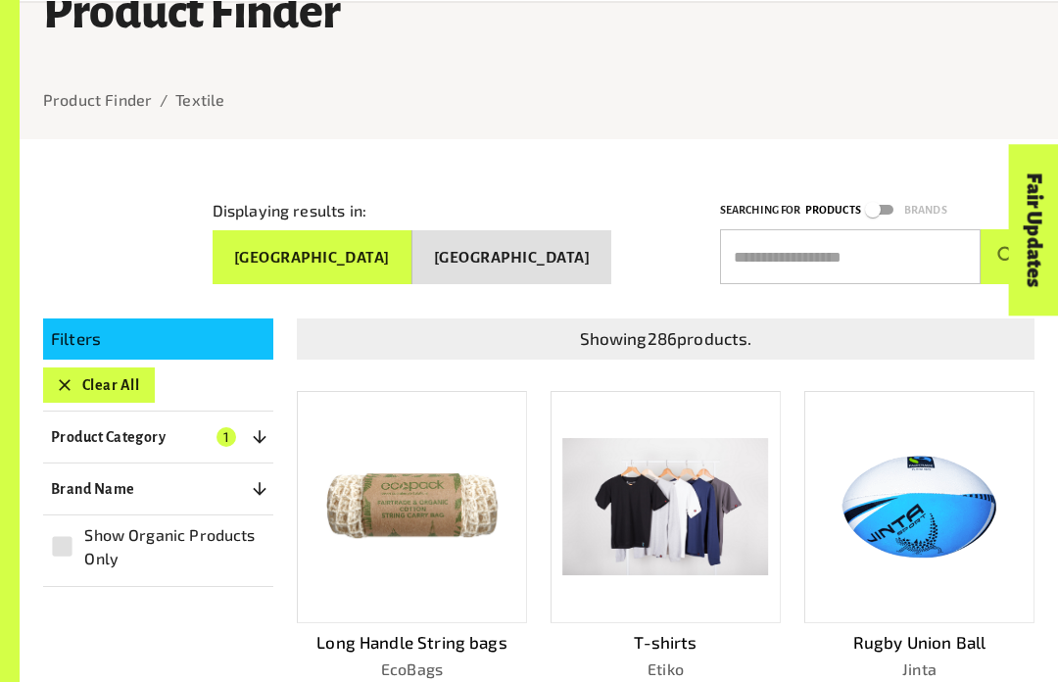
click at [934, 480] on img at bounding box center [920, 506] width 206 height 169
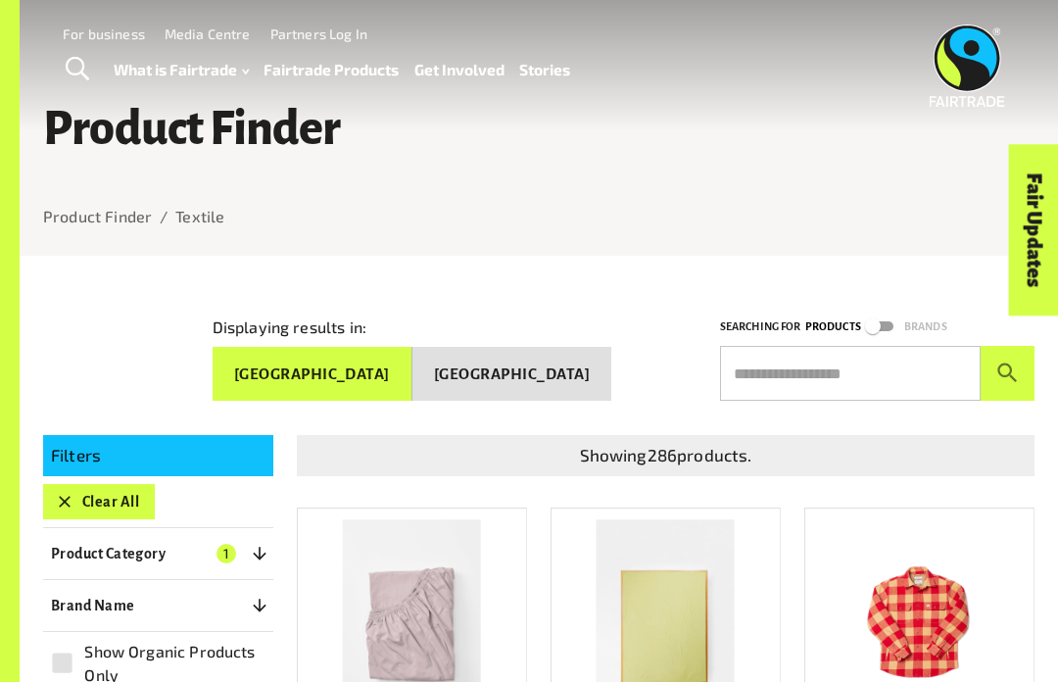
scroll to position [117, 0]
